Goal: Information Seeking & Learning: Learn about a topic

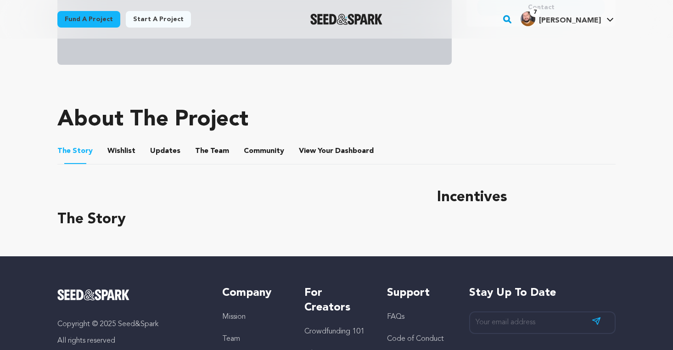
scroll to position [312, 0]
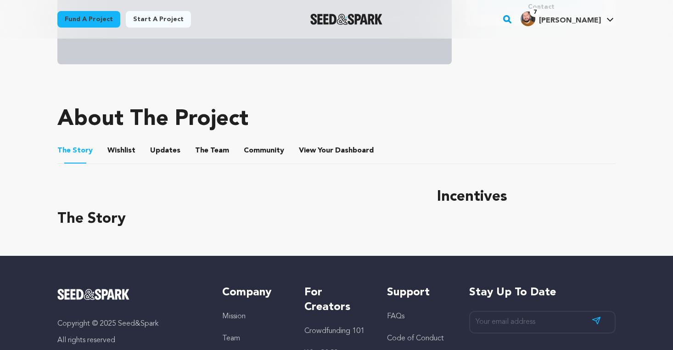
click at [122, 152] on button "Wishlist" at bounding box center [122, 152] width 22 height 22
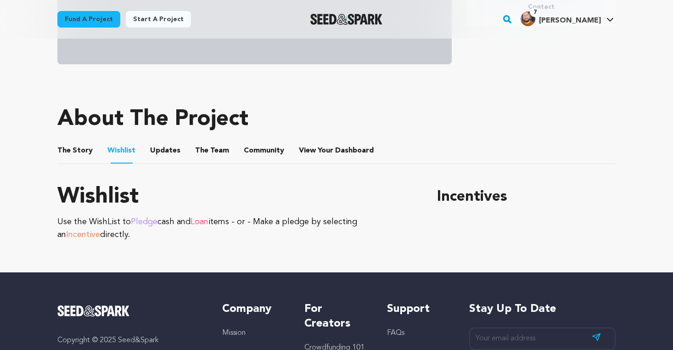
click at [80, 146] on button "The Story" at bounding box center [75, 152] width 22 height 22
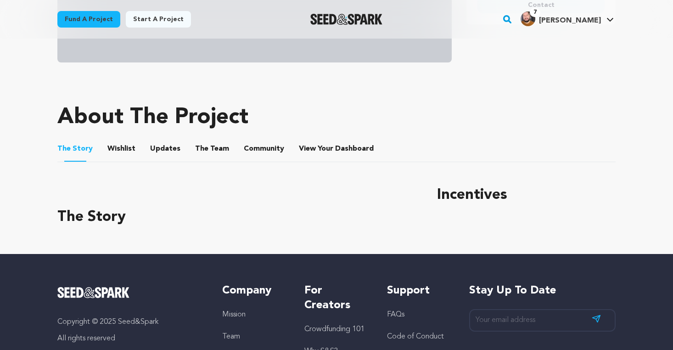
scroll to position [315, 0]
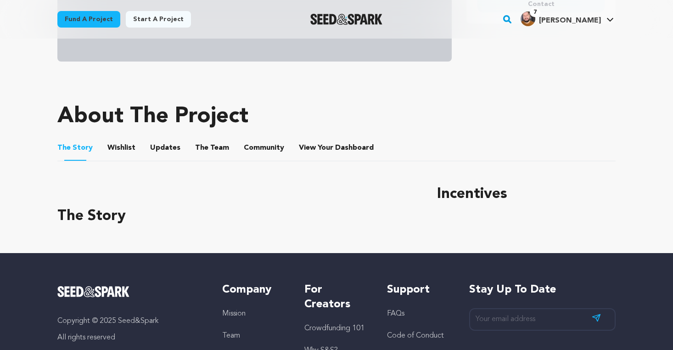
click at [206, 147] on button "The Team" at bounding box center [212, 150] width 22 height 22
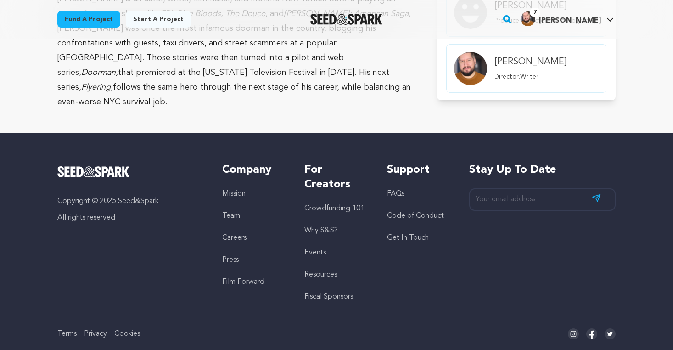
scroll to position [408, 0]
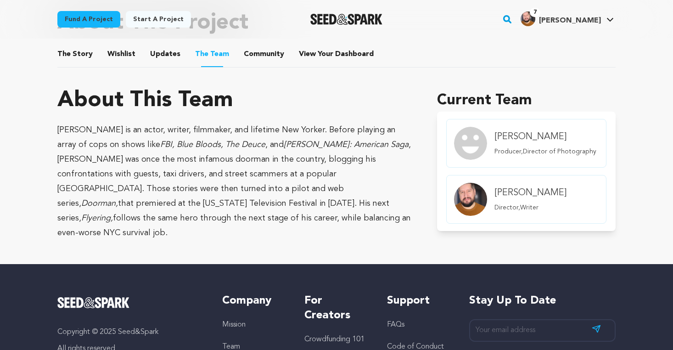
click at [502, 130] on h4 "[PERSON_NAME]" at bounding box center [545, 136] width 102 height 13
